Goal: Find specific page/section: Find specific page/section

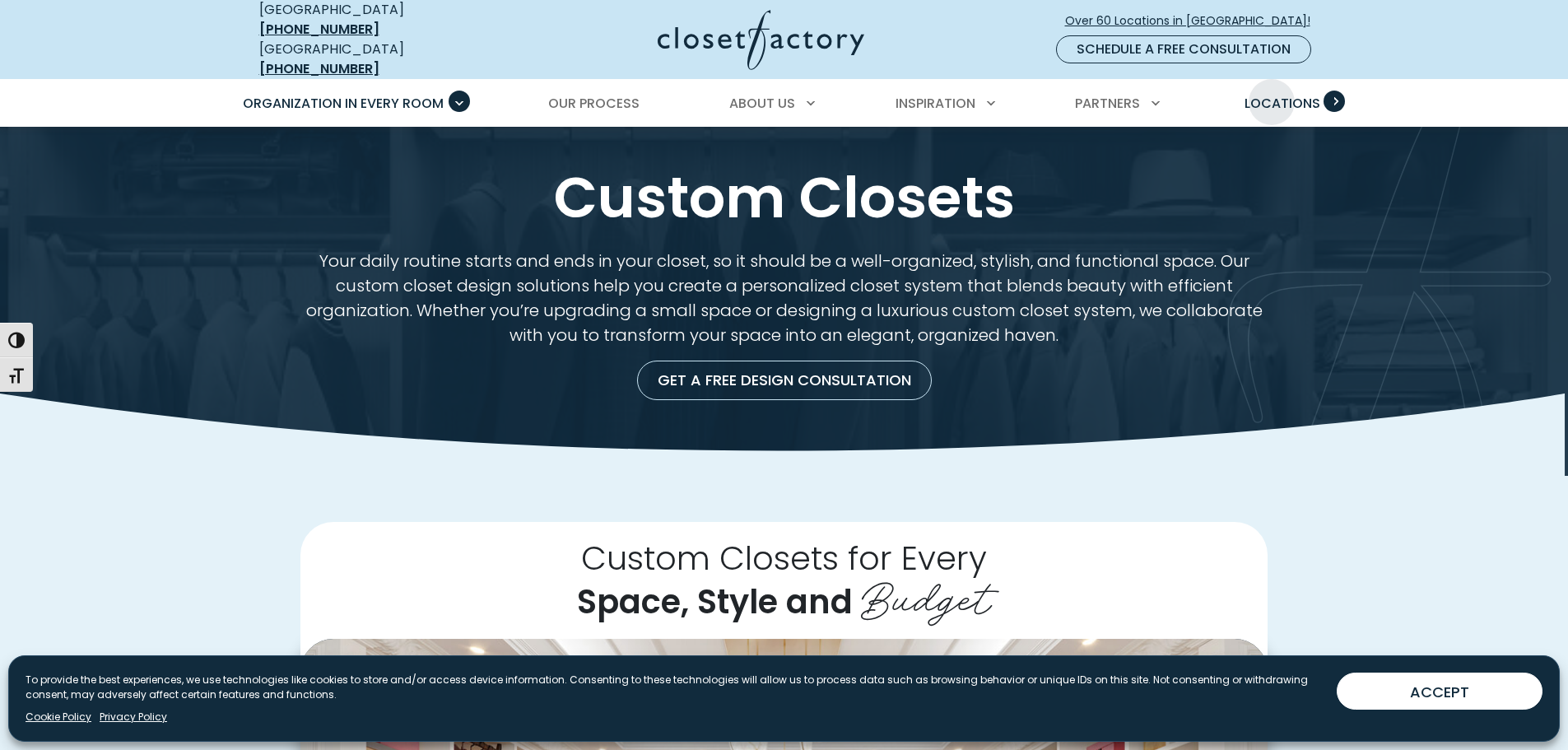
click at [1275, 94] on span "Locations" at bounding box center [1282, 103] width 76 height 19
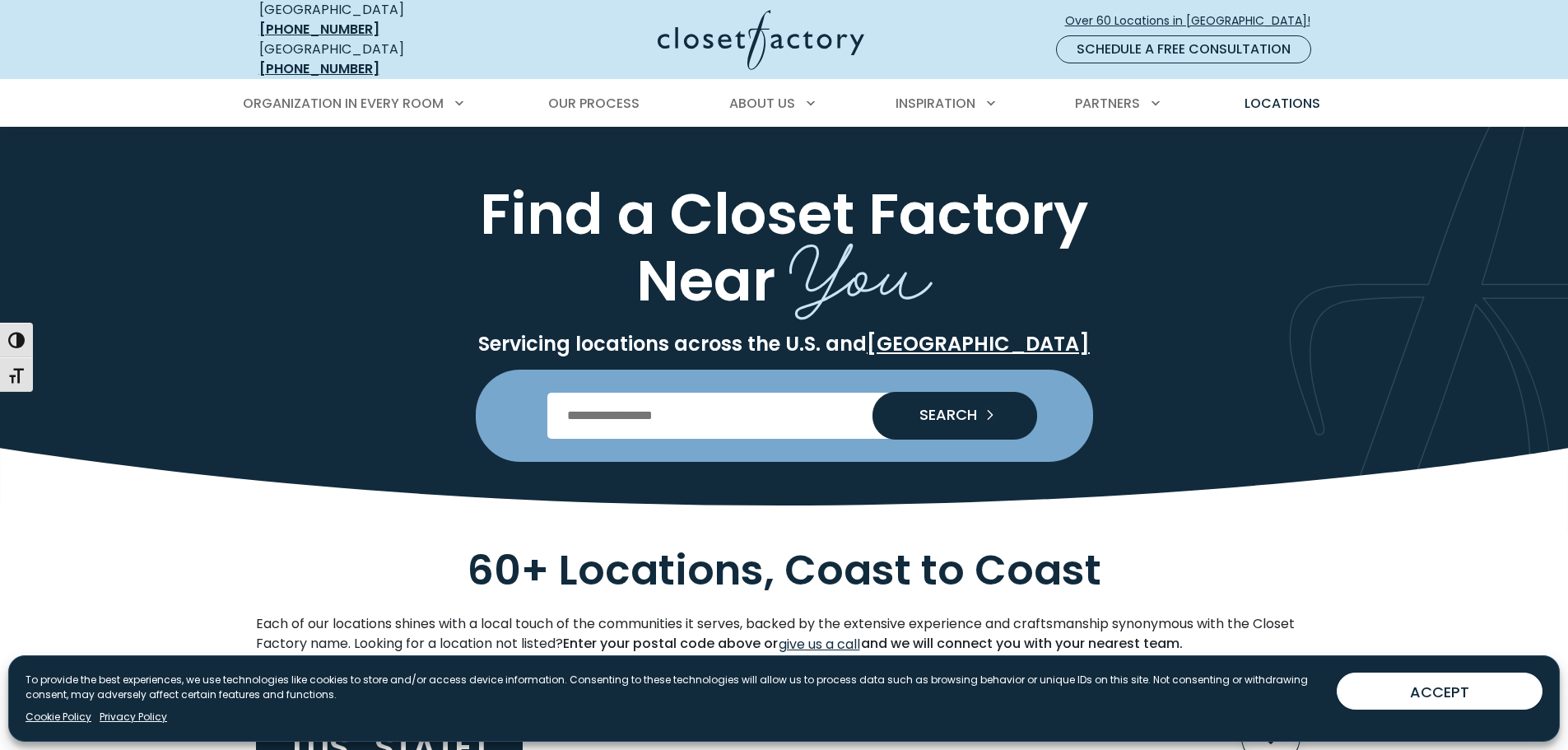
click at [642, 404] on input "Enter Postal Code" at bounding box center [784, 415] width 473 height 46
click at [794, 407] on input "Enter Postal Code" at bounding box center [784, 415] width 473 height 46
type input "*****"
click at [944, 408] on span "SEARCH" at bounding box center [941, 414] width 70 height 14
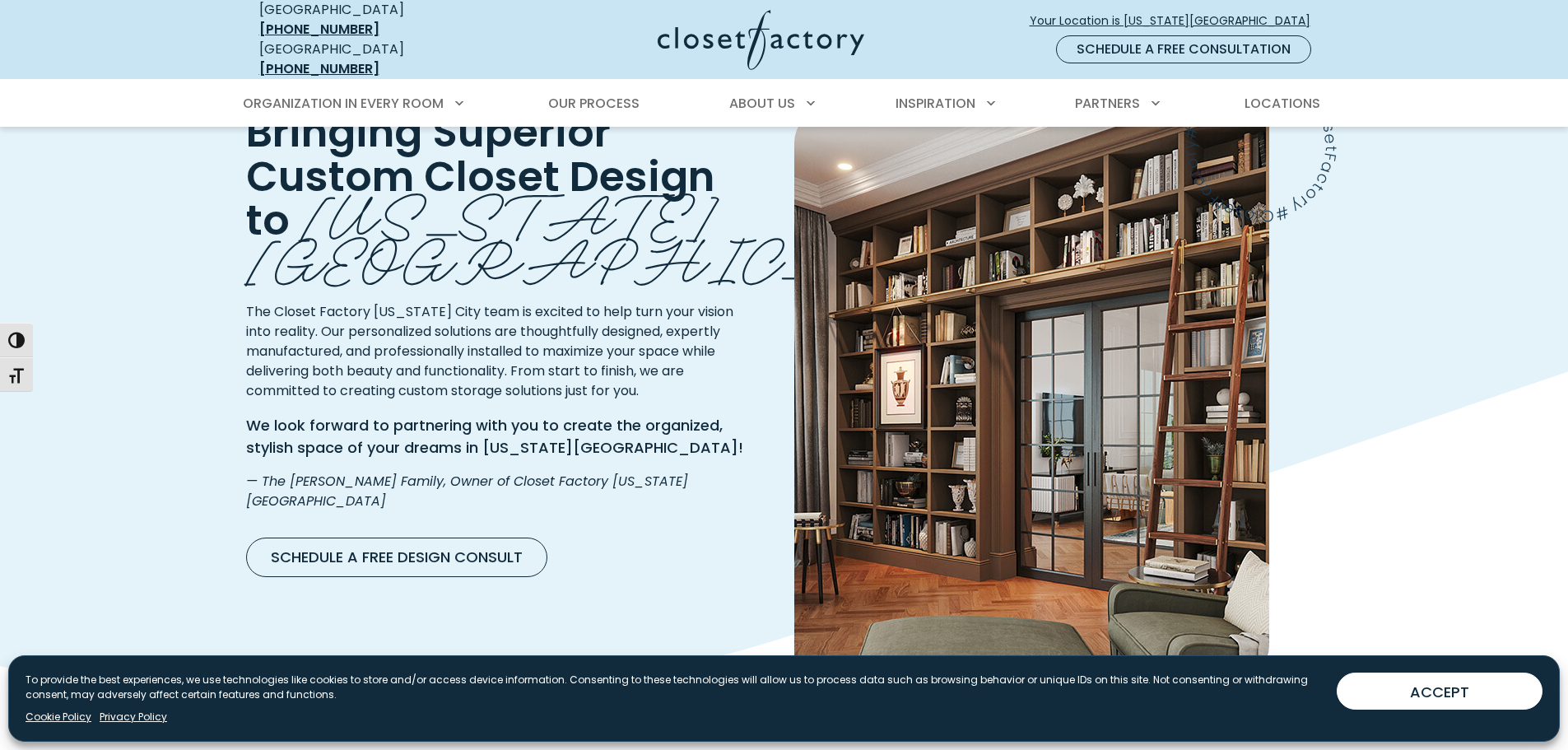
scroll to position [2633, 0]
